Goal: Check status: Check status

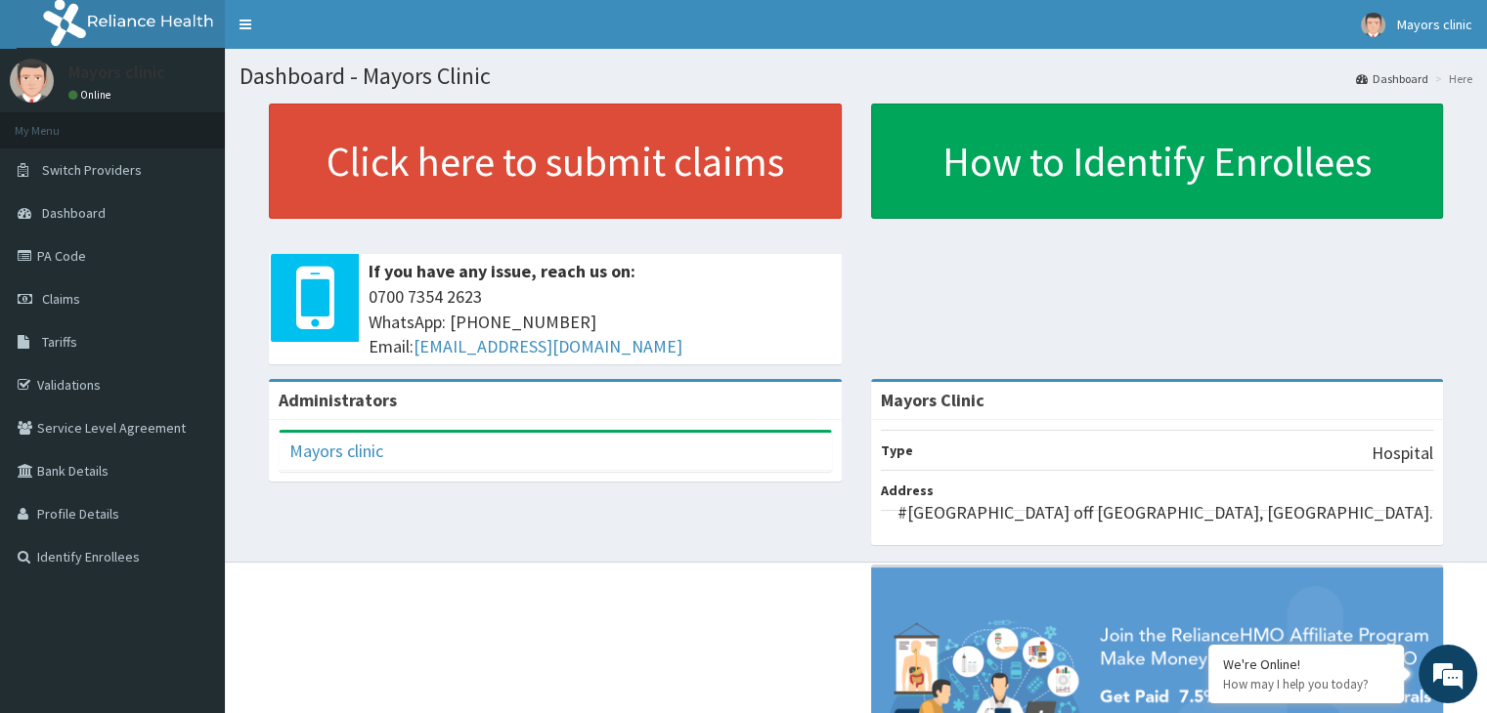
click at [74, 294] on span "Claims" at bounding box center [61, 299] width 38 height 18
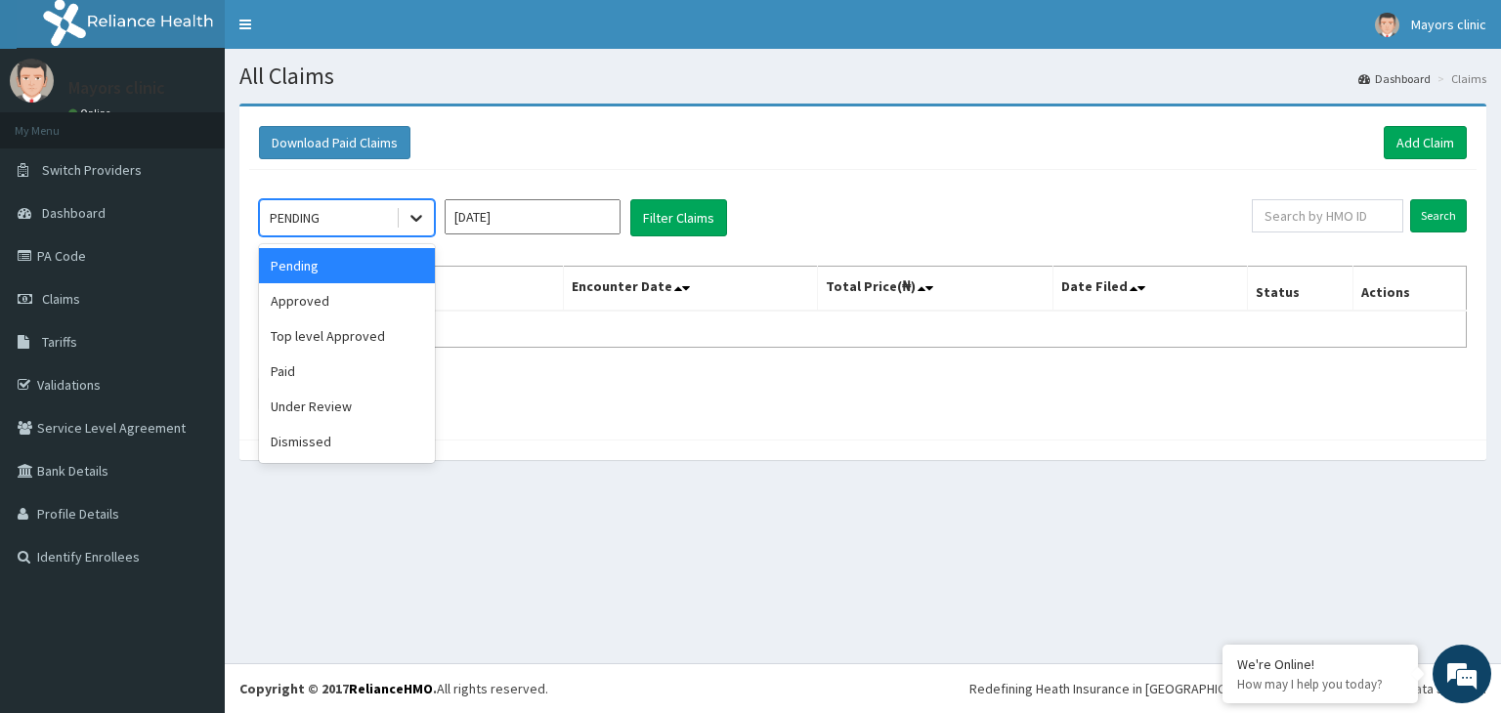
click at [416, 216] on icon at bounding box center [417, 218] width 20 height 20
click at [324, 400] on div "Under Review" at bounding box center [347, 406] width 176 height 35
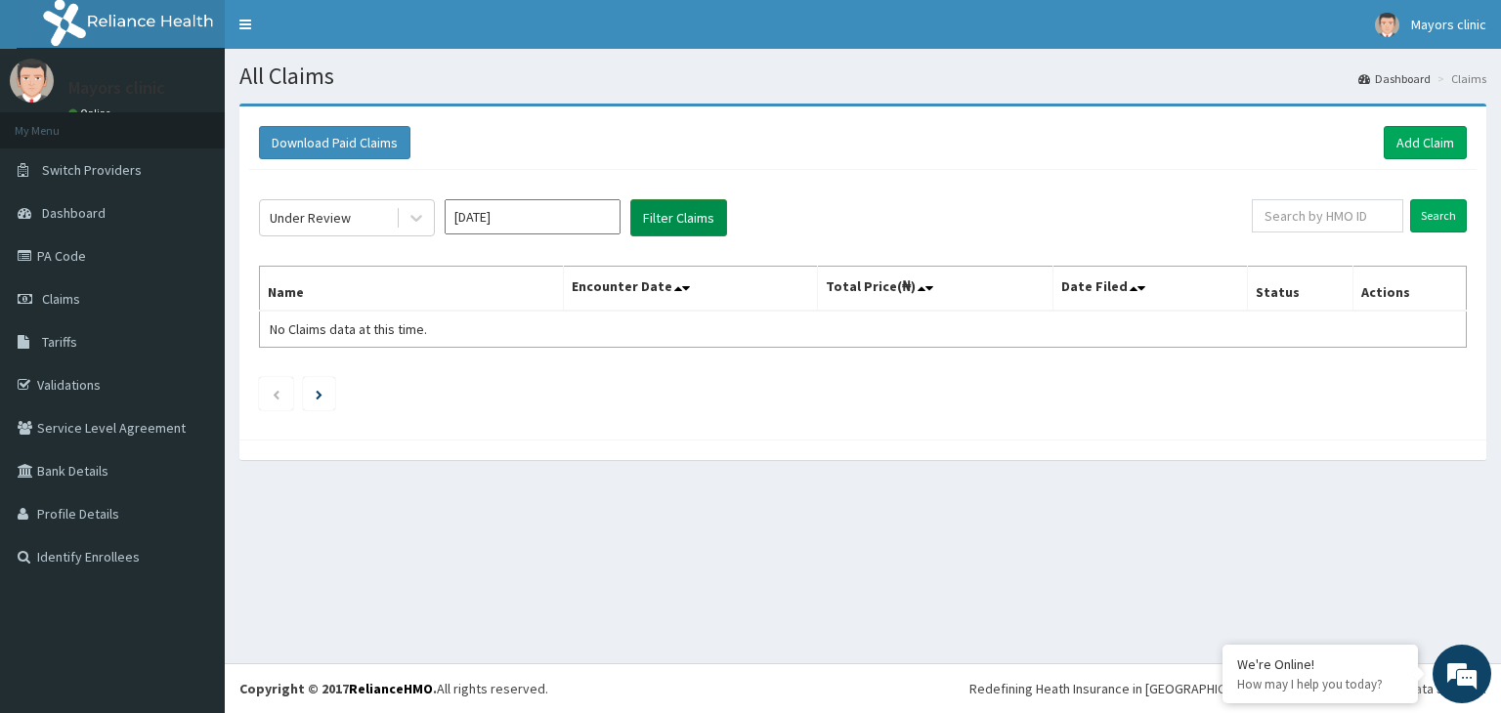
click at [692, 208] on button "Filter Claims" at bounding box center [678, 217] width 97 height 37
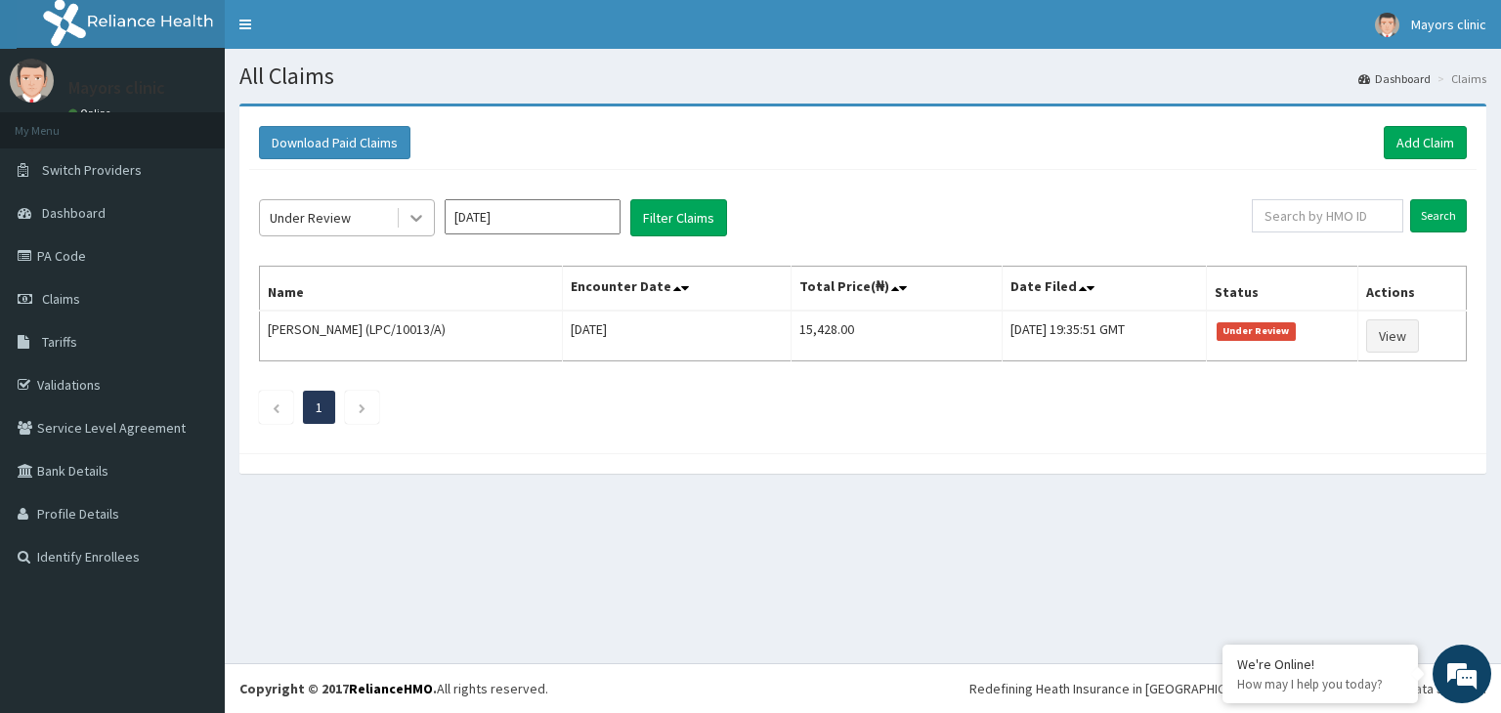
click at [411, 216] on icon at bounding box center [416, 219] width 12 height 7
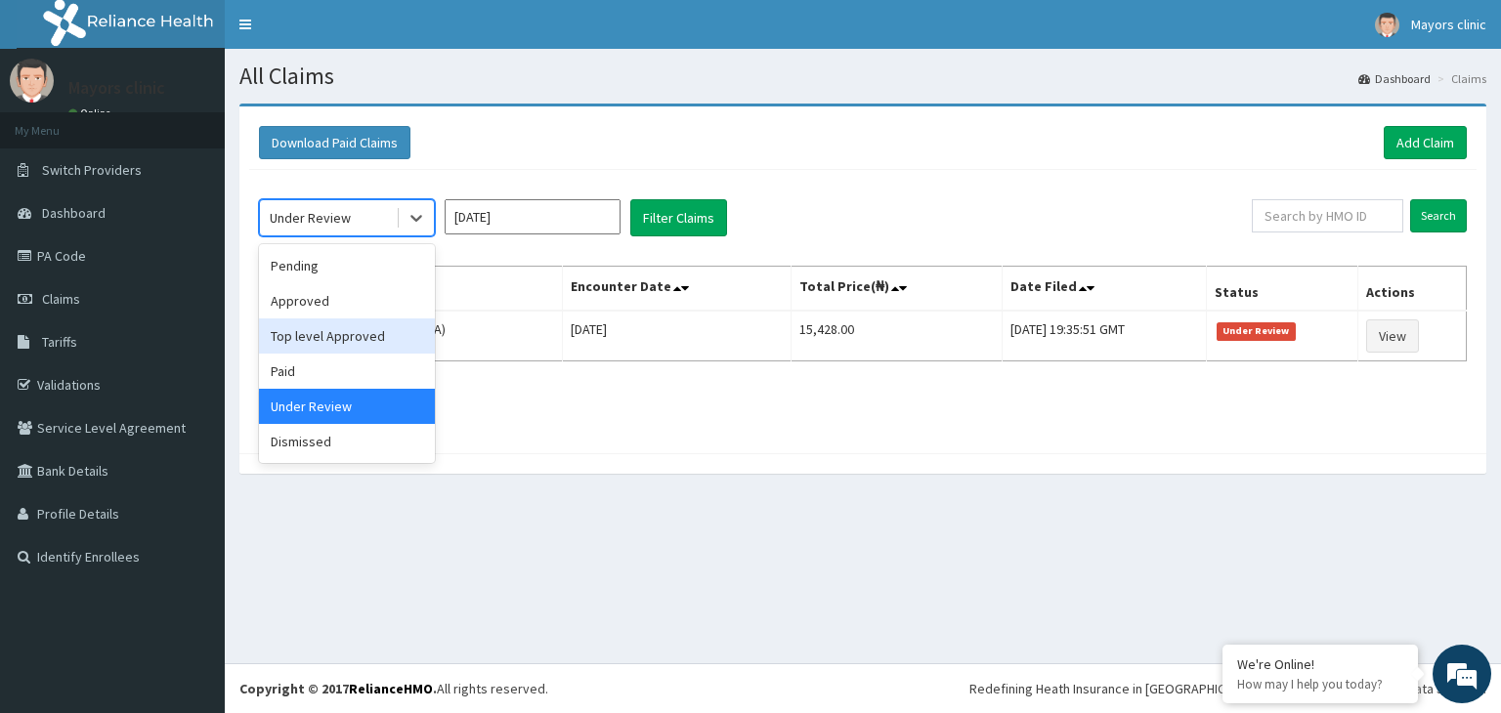
click at [349, 332] on div "Top level Approved" at bounding box center [347, 336] width 176 height 35
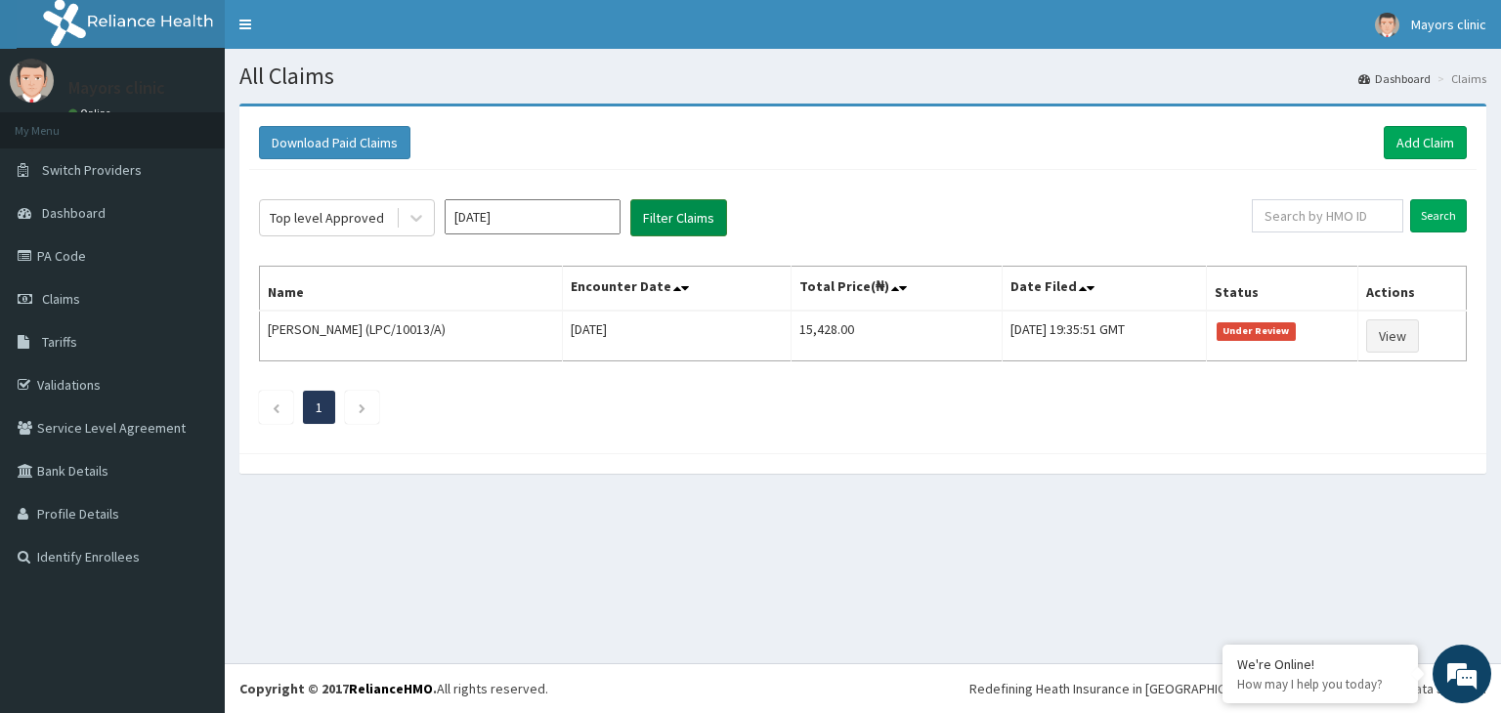
click at [680, 215] on button "Filter Claims" at bounding box center [678, 217] width 97 height 37
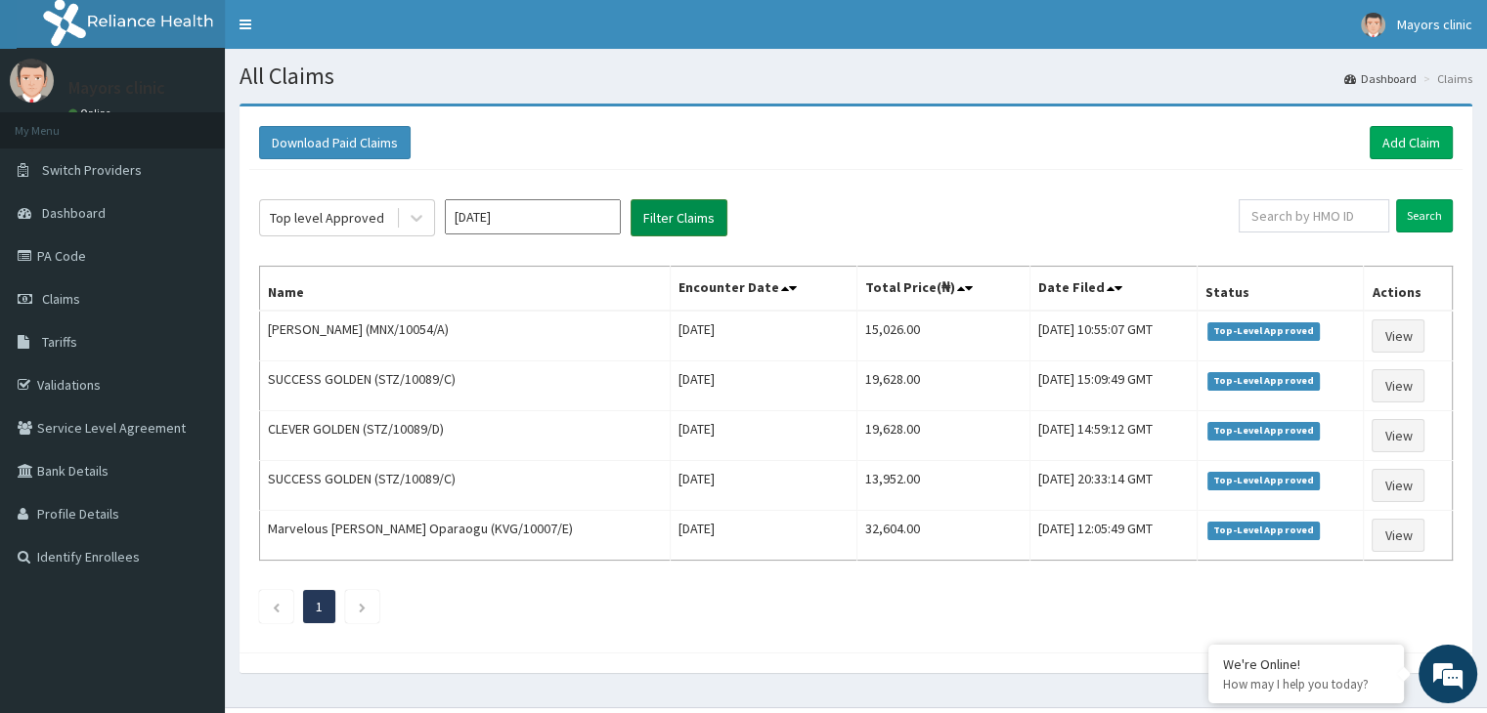
scroll to position [39, 0]
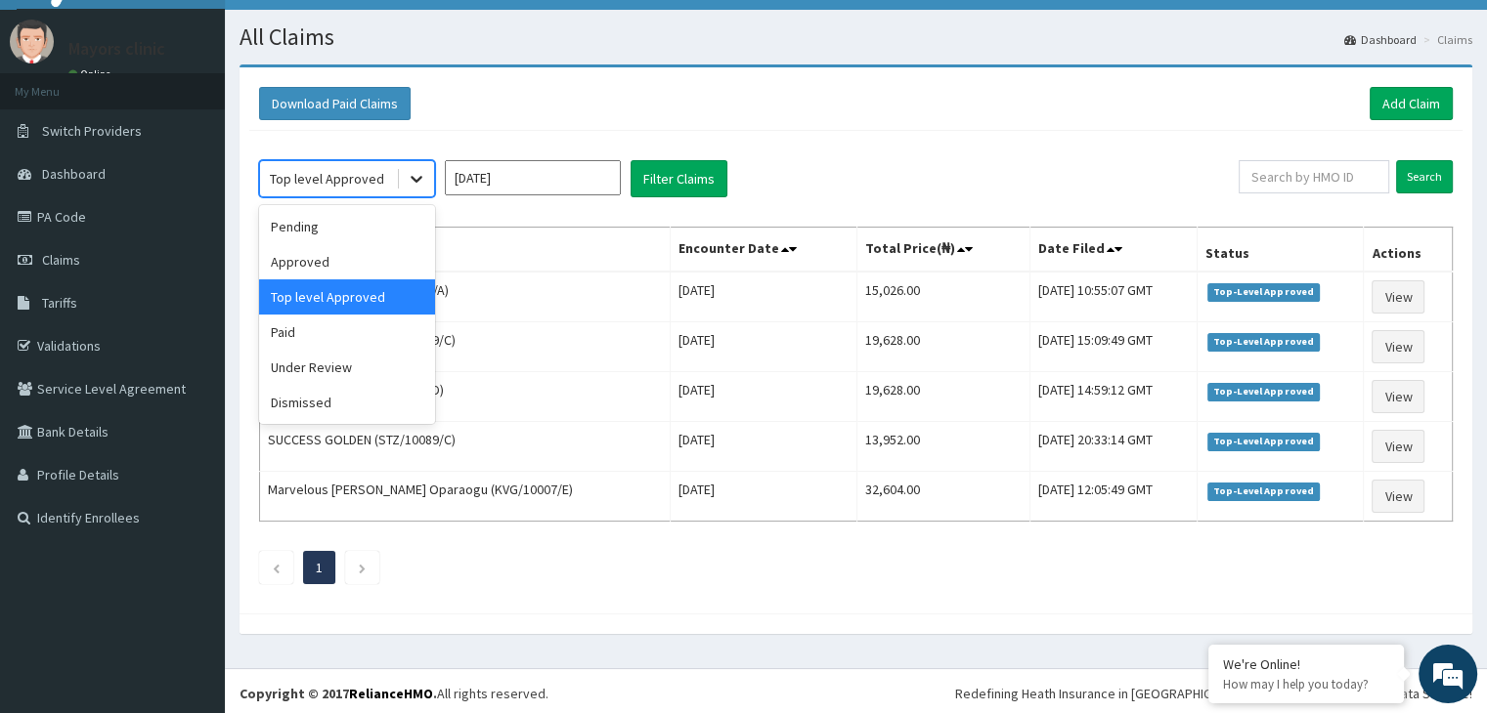
click at [419, 177] on icon at bounding box center [416, 180] width 12 height 7
click at [331, 266] on div "Approved" at bounding box center [347, 261] width 176 height 35
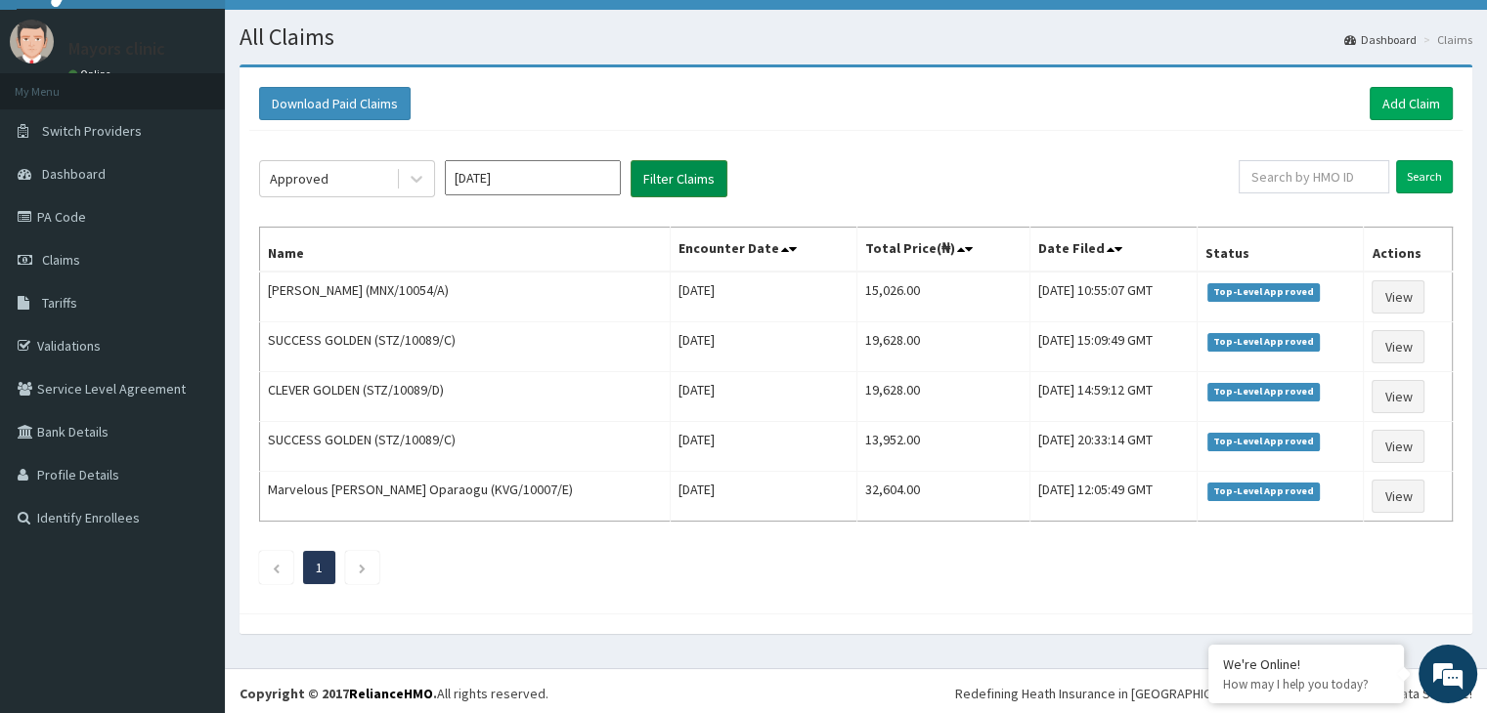
click at [658, 174] on button "Filter Claims" at bounding box center [678, 178] width 97 height 37
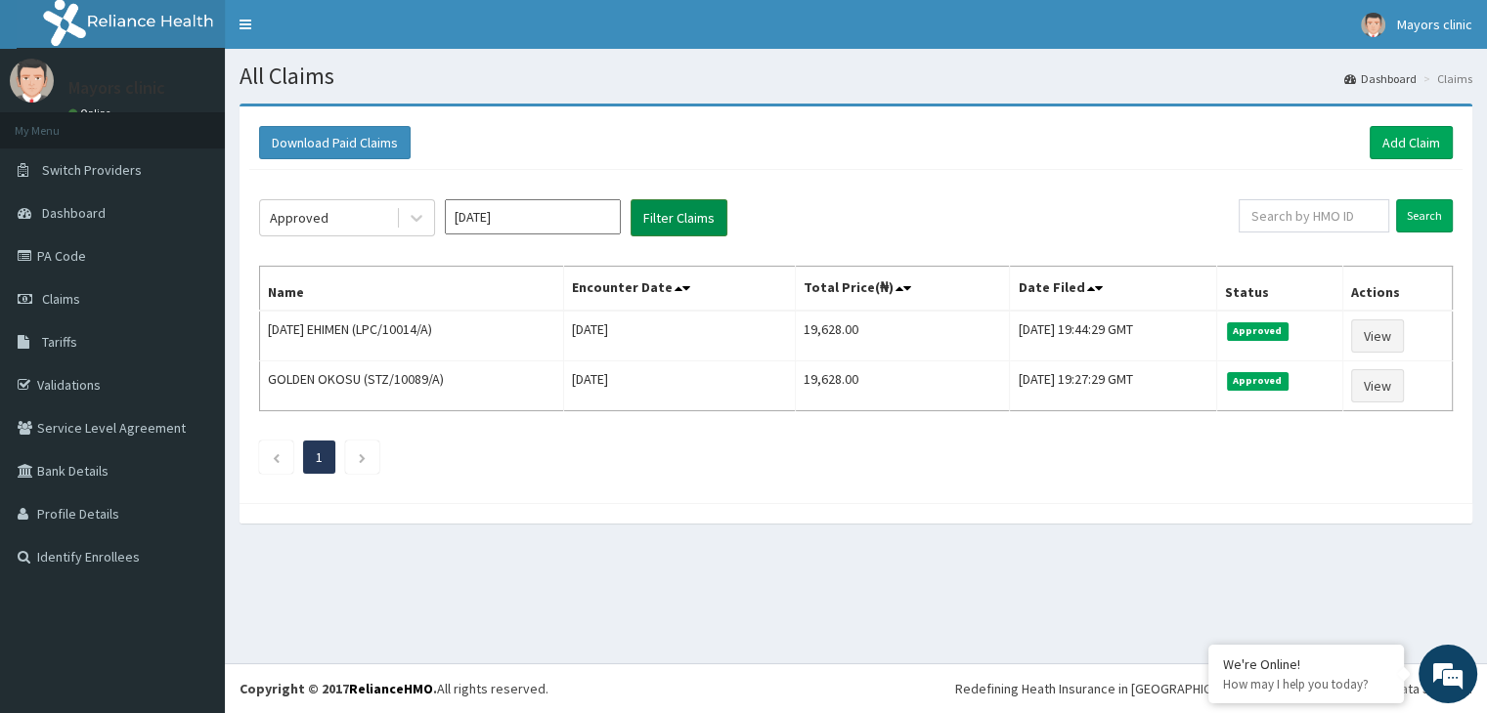
scroll to position [0, 0]
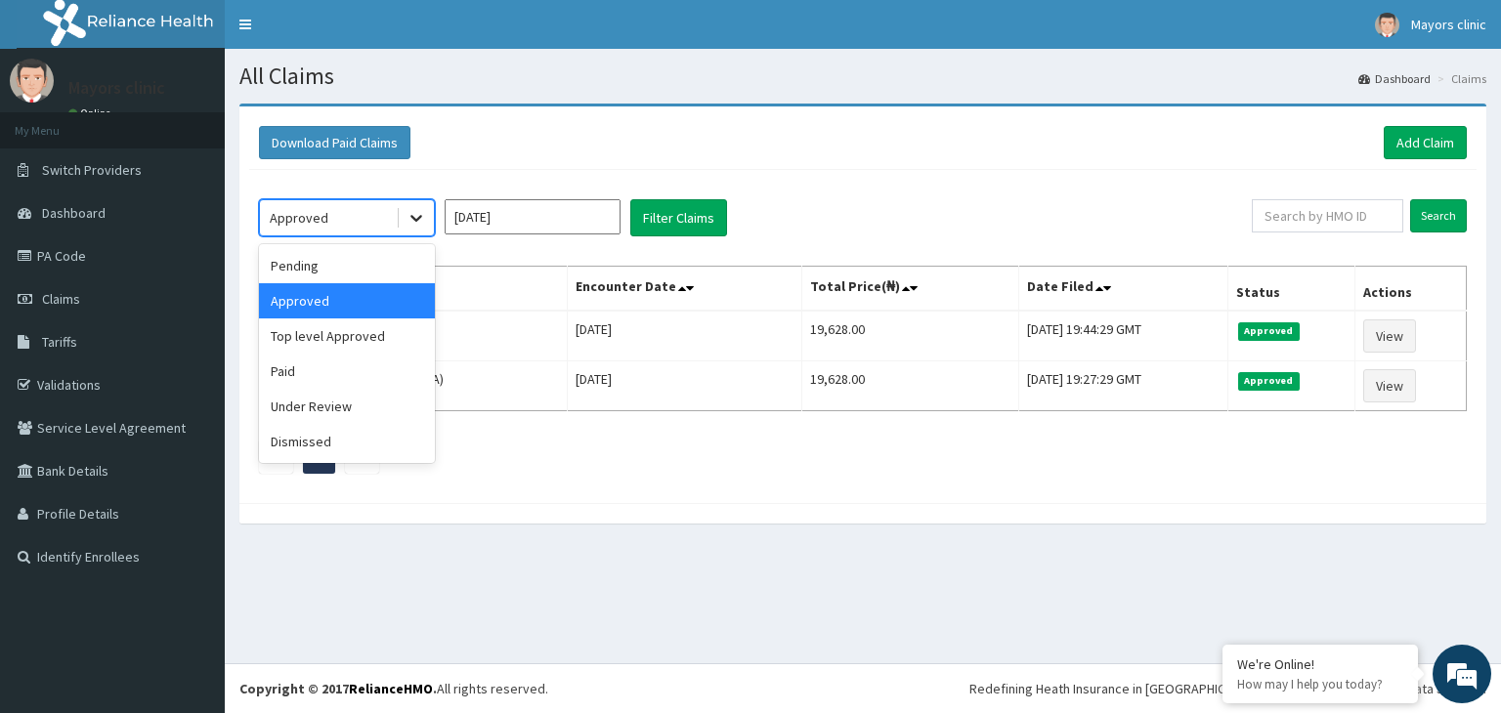
click at [419, 217] on icon at bounding box center [416, 219] width 12 height 7
click at [341, 368] on div "Paid" at bounding box center [347, 371] width 176 height 35
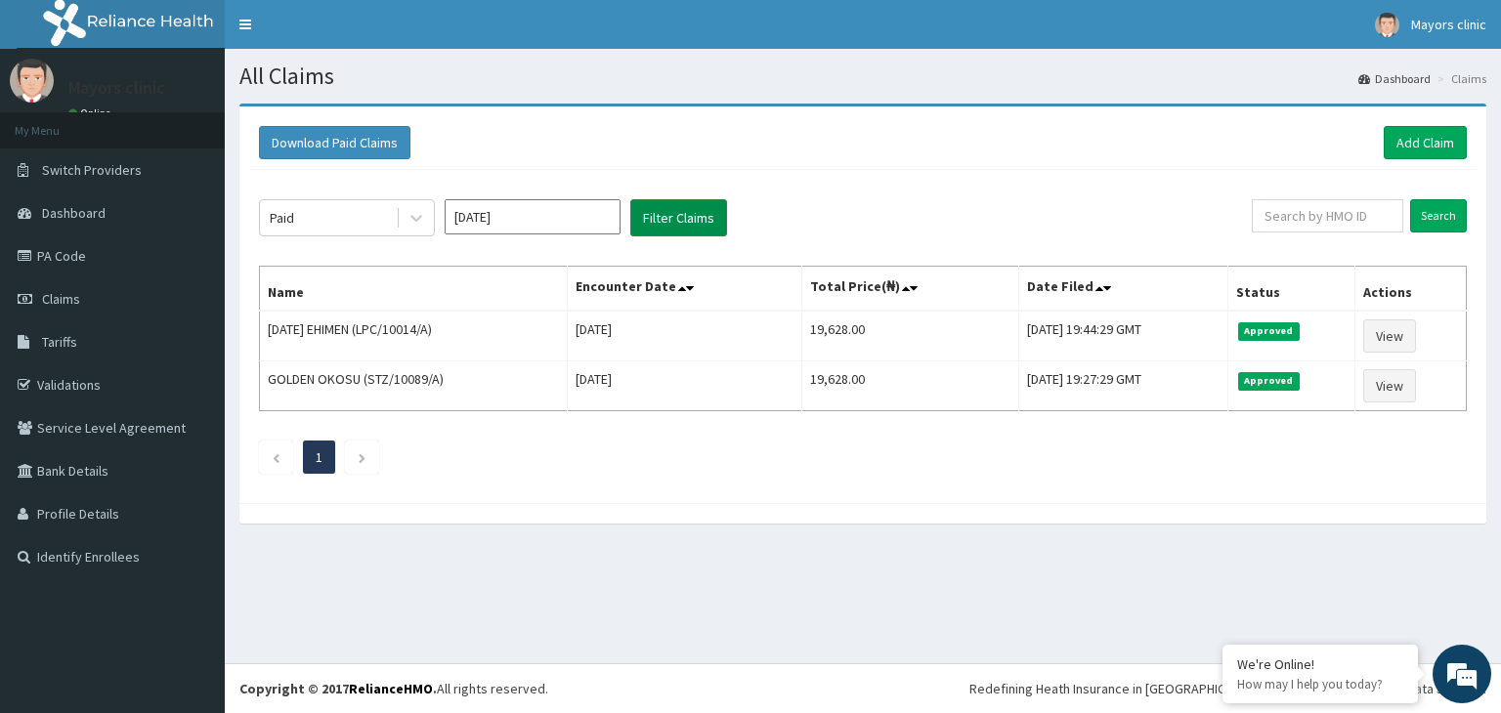
click at [679, 204] on button "Filter Claims" at bounding box center [678, 217] width 97 height 37
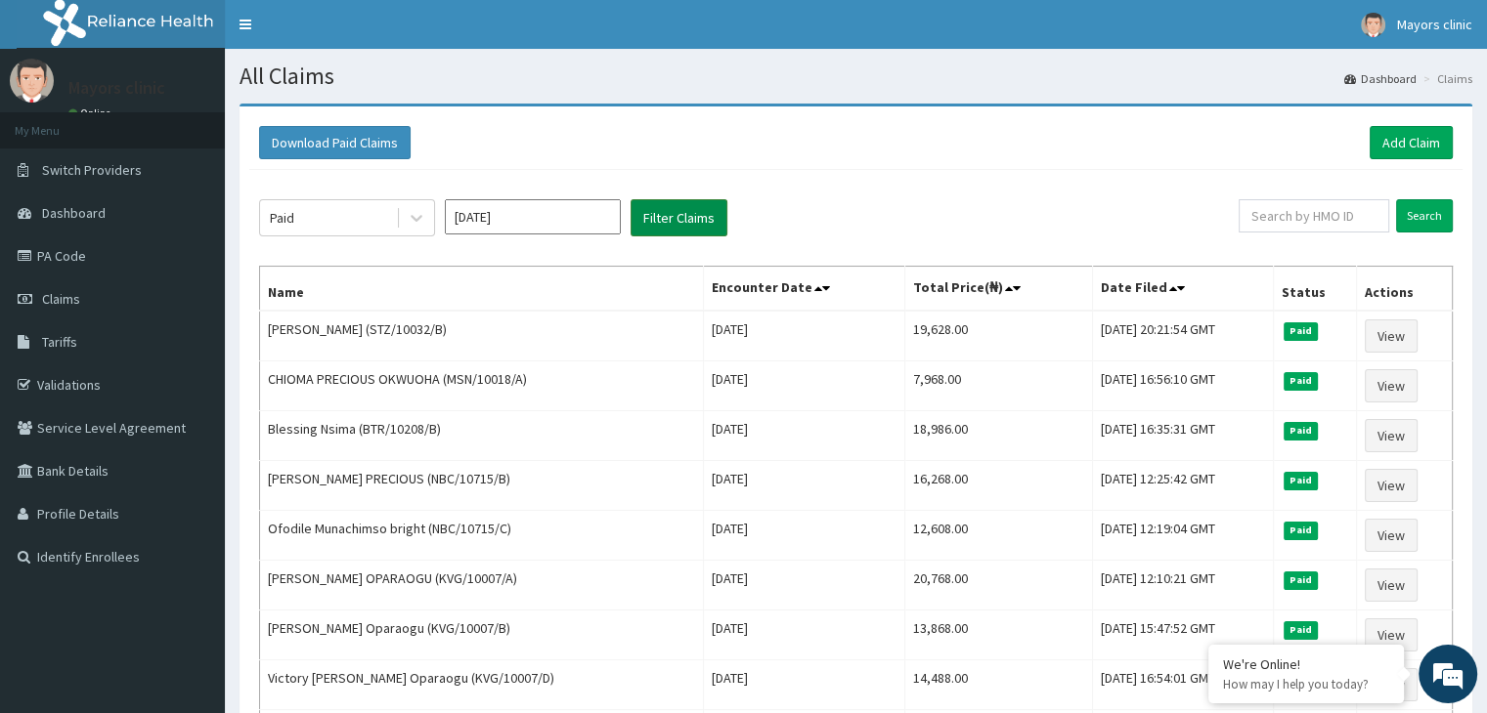
click at [682, 204] on button "Filter Claims" at bounding box center [678, 217] width 97 height 37
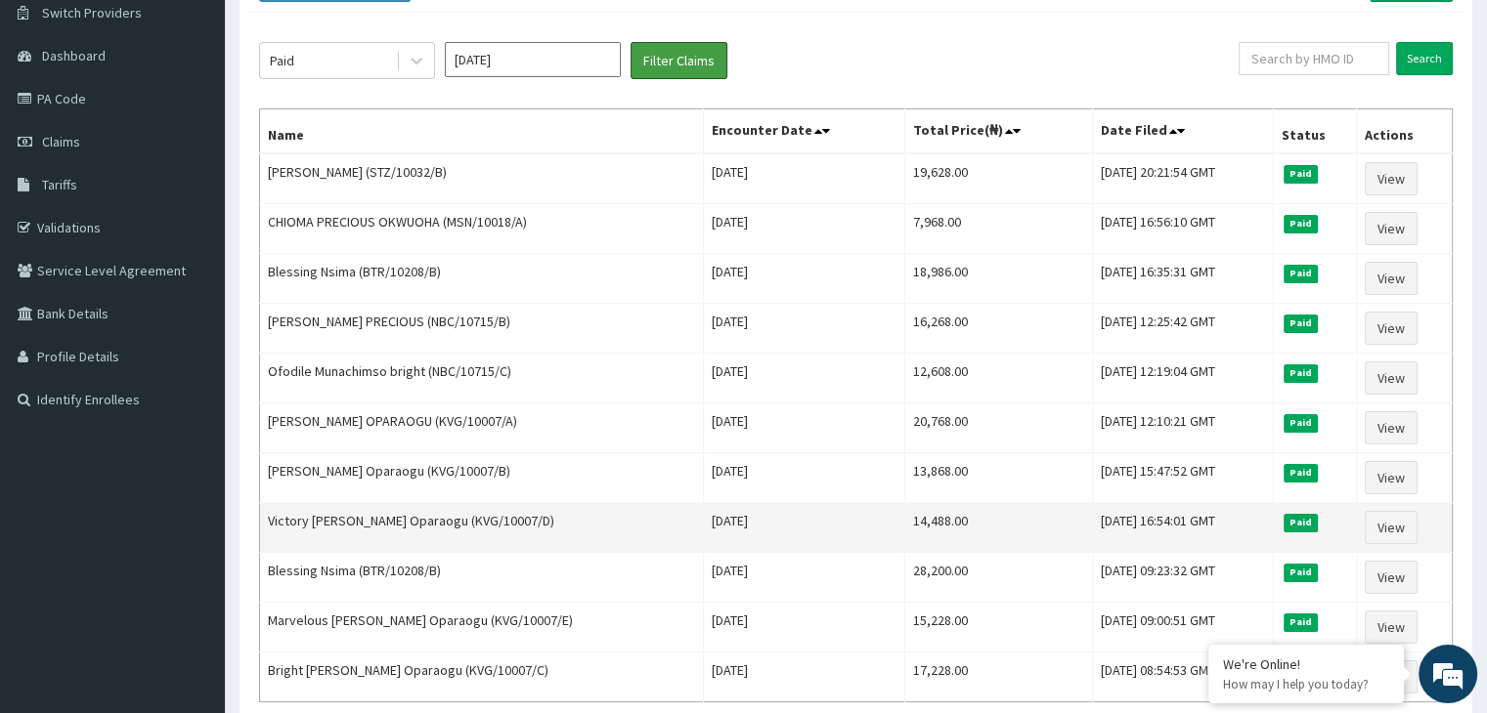
scroll to position [156, 0]
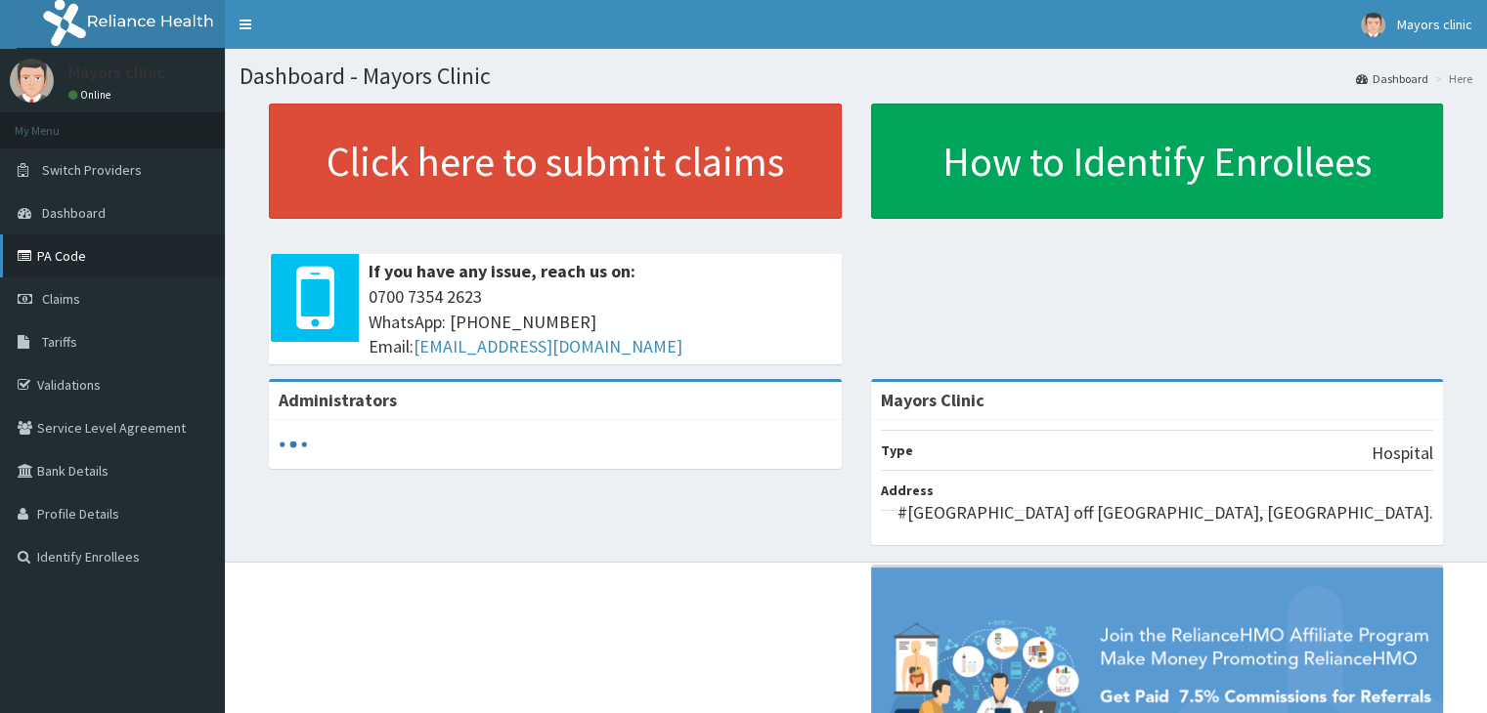
click at [71, 263] on link "PA Code" at bounding box center [112, 256] width 225 height 43
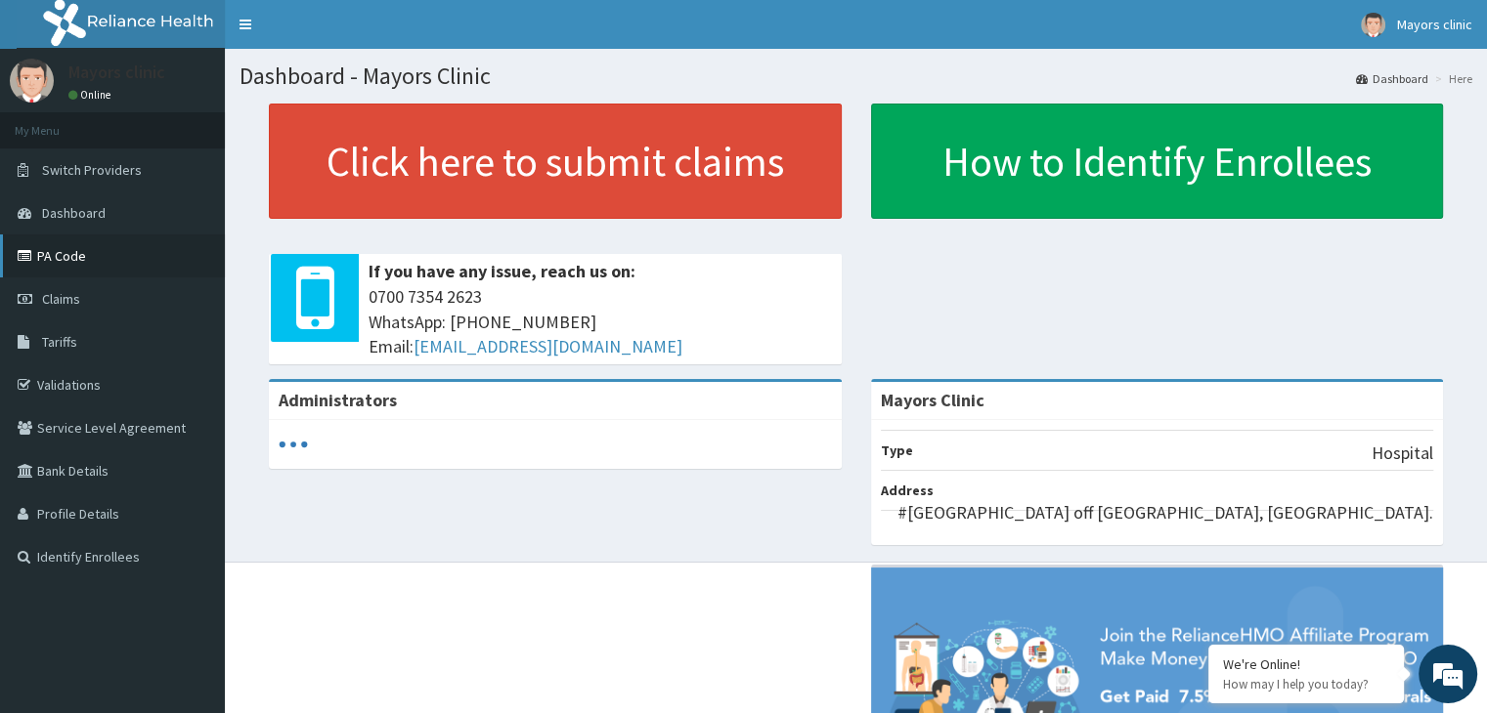
click at [71, 263] on link "PA Code" at bounding box center [112, 256] width 225 height 43
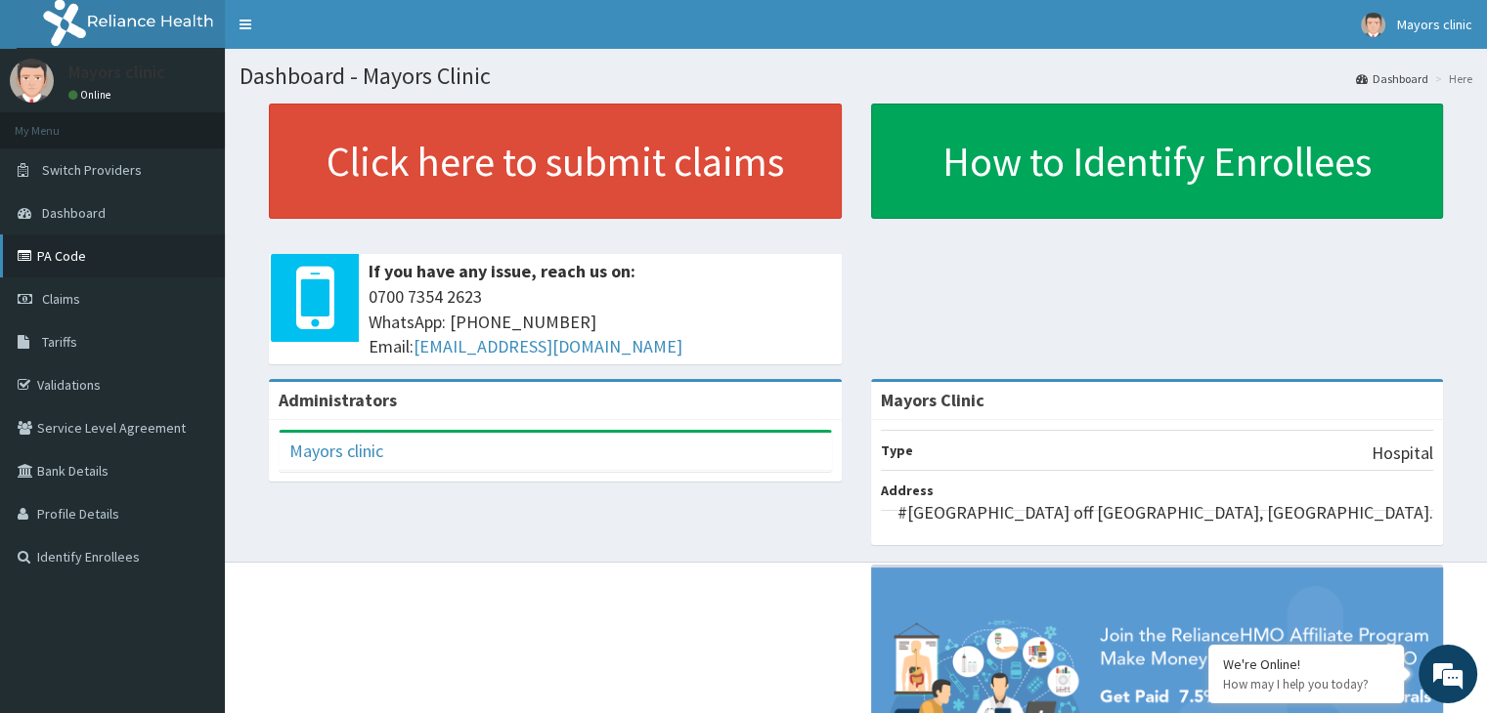
click at [64, 261] on link "PA Code" at bounding box center [112, 256] width 225 height 43
